Goal: Navigation & Orientation: Find specific page/section

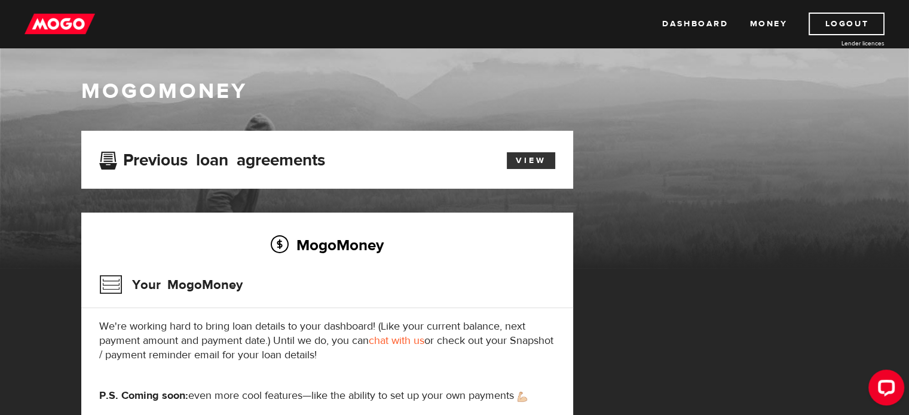
click at [533, 163] on link "View" at bounding box center [531, 160] width 48 height 17
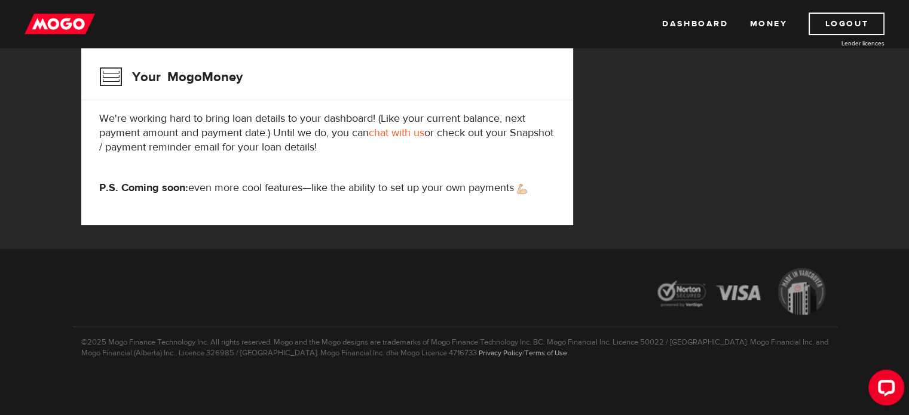
scroll to position [208, 0]
click at [881, 395] on div "Open LiveChat chat widget" at bounding box center [886, 387] width 20 height 20
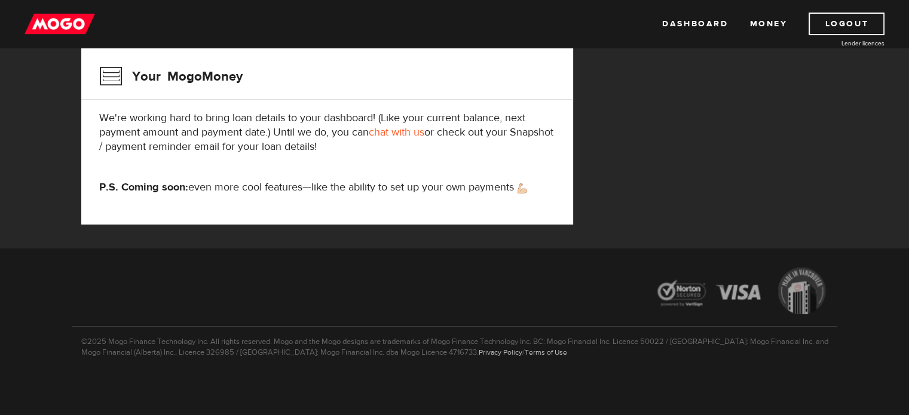
click at [681, 114] on div "MogoMoney Your MogoMoney application Expired Your MogoMoney credit decision has…" at bounding box center [454, 85] width 765 height 326
click at [850, 24] on link "Logout" at bounding box center [846, 24] width 76 height 23
